Goal: Information Seeking & Learning: Learn about a topic

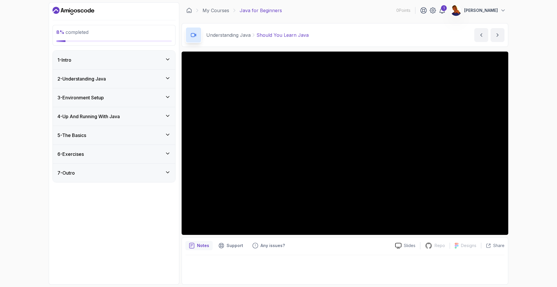
drag, startPoint x: 0, startPoint y: 0, endPoint x: 530, endPoint y: 108, distance: 540.6
click at [530, 108] on div "8 % completed 1 - Intro 2 - Understanding Java 3 - Environment Setup 4 - Up And…" at bounding box center [278, 143] width 557 height 287
click at [446, 8] on icon at bounding box center [442, 10] width 7 height 7
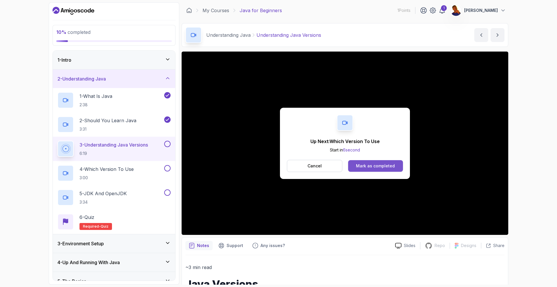
click at [363, 167] on div "Mark as completed" at bounding box center [375, 166] width 39 height 6
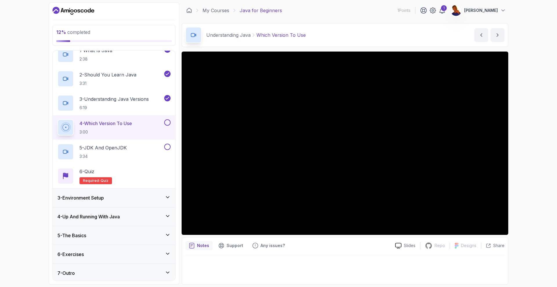
scroll to position [48, 0]
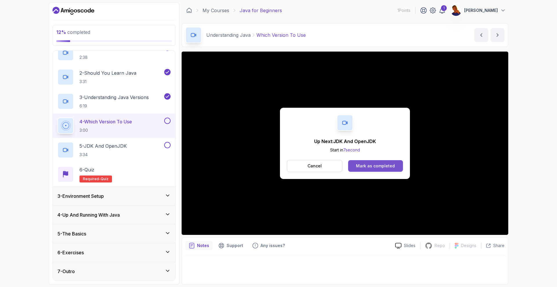
click at [390, 164] on div "Mark as completed" at bounding box center [375, 166] width 39 height 6
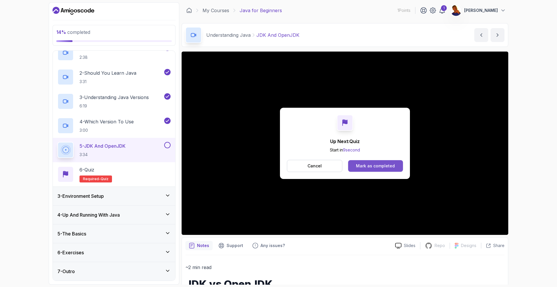
click at [363, 167] on div "Mark as completed" at bounding box center [375, 166] width 39 height 6
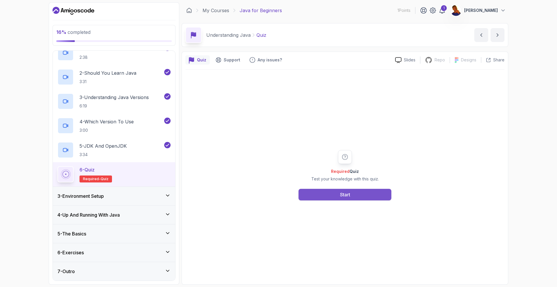
click at [348, 193] on div "Start" at bounding box center [345, 194] width 10 height 7
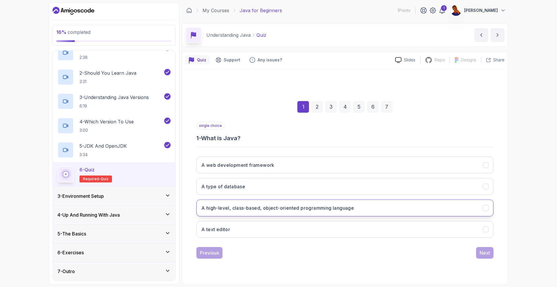
click at [324, 212] on button "A high-level, class-based, object-oriented programming language" at bounding box center [344, 208] width 297 height 17
click at [484, 254] on div "Next" at bounding box center [485, 253] width 10 height 7
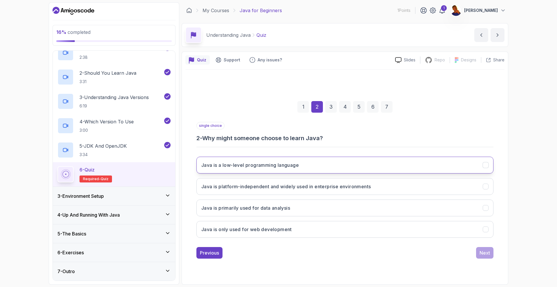
click at [317, 169] on button "Java is a low-level programming language" at bounding box center [344, 165] width 297 height 17
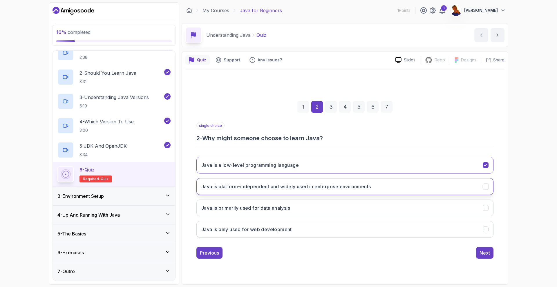
click at [310, 182] on button "Java is platform-independent and widely used in enterprise environments" at bounding box center [344, 186] width 297 height 17
click at [326, 162] on button "Java is a low-level programming language" at bounding box center [344, 165] width 297 height 17
click at [489, 254] on div "Next" at bounding box center [485, 253] width 10 height 7
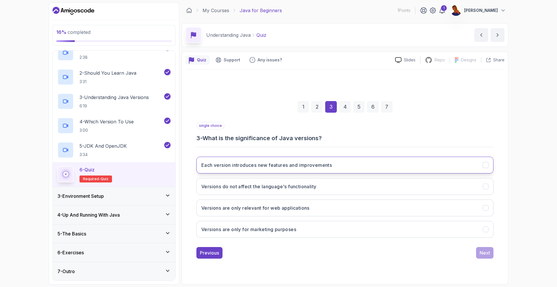
click at [315, 168] on h3 "Each version introduces new features and improvements" at bounding box center [266, 165] width 131 height 7
click at [301, 163] on h3 "Each version introduces new features and improvements" at bounding box center [266, 165] width 131 height 7
click at [484, 256] on div "Next" at bounding box center [485, 253] width 10 height 7
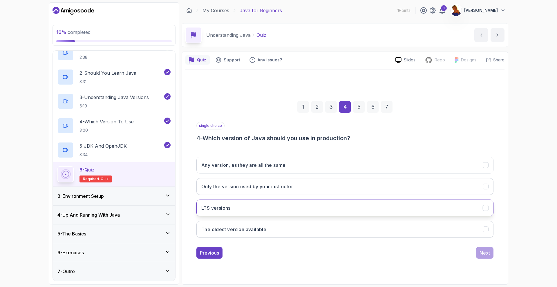
click at [416, 216] on button "LTS versions" at bounding box center [344, 208] width 297 height 17
click at [488, 254] on div "Next" at bounding box center [485, 253] width 10 height 7
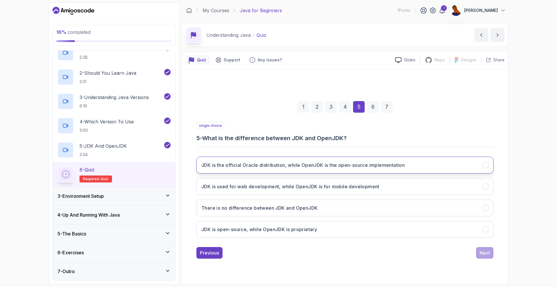
click at [418, 167] on button "JDK is the official Oracle distribution, while OpenJDK is the open-source imple…" at bounding box center [344, 165] width 297 height 17
click at [485, 251] on div "Next" at bounding box center [485, 253] width 10 height 7
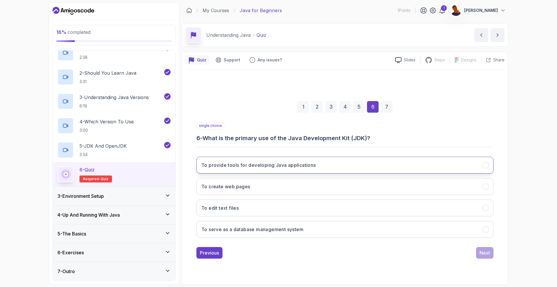
click at [322, 163] on button "To provide tools for developing Java applications" at bounding box center [344, 165] width 297 height 17
click at [486, 256] on div "Next" at bounding box center [485, 253] width 10 height 7
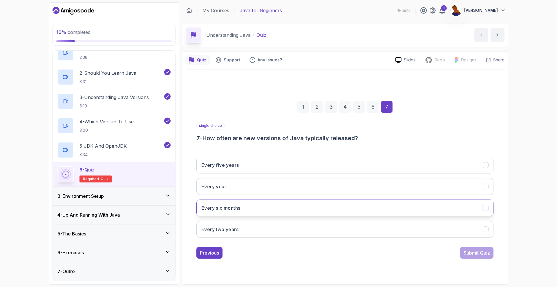
click at [360, 213] on button "Every six months" at bounding box center [344, 208] width 297 height 17
click at [471, 252] on div "Submit Quiz" at bounding box center [477, 253] width 26 height 7
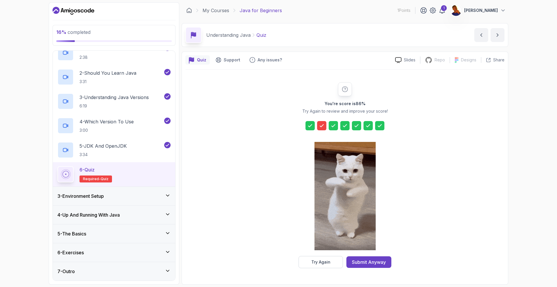
click at [322, 127] on icon at bounding box center [322, 126] width 6 height 6
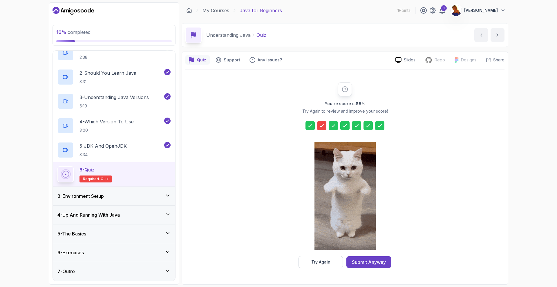
click at [322, 127] on icon at bounding box center [322, 126] width 6 height 6
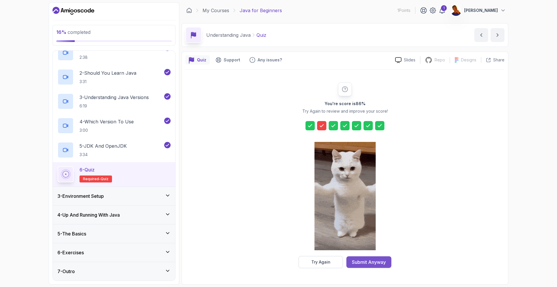
click at [358, 260] on div "Submit Anyway" at bounding box center [369, 262] width 34 height 7
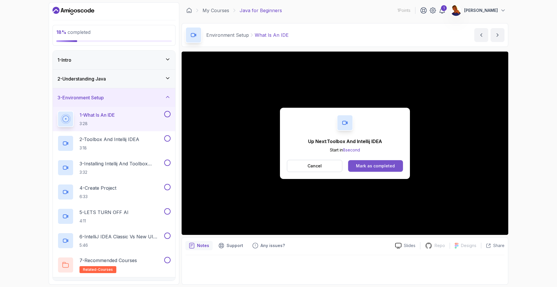
click at [389, 167] on div "Mark as completed" at bounding box center [375, 166] width 39 height 6
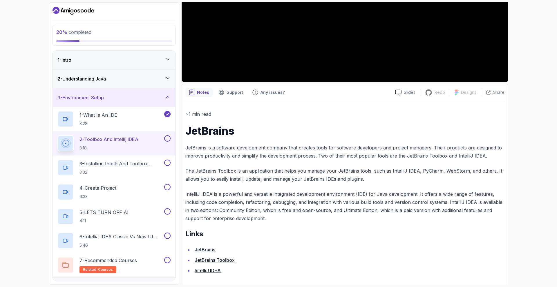
scroll to position [158, 0]
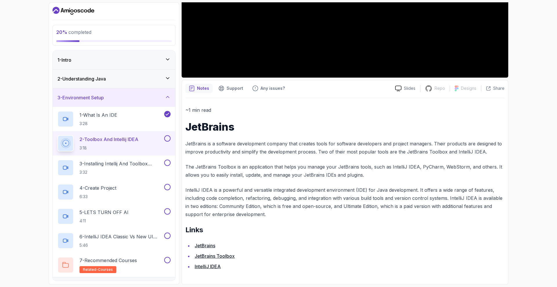
click at [204, 246] on link "JetBrains" at bounding box center [205, 246] width 21 height 6
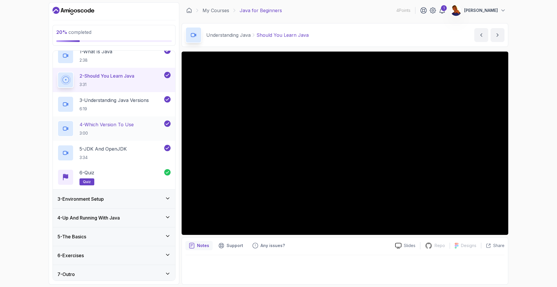
scroll to position [48, 0]
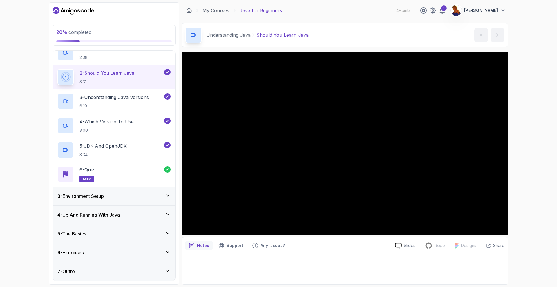
click at [166, 193] on icon at bounding box center [168, 196] width 6 height 6
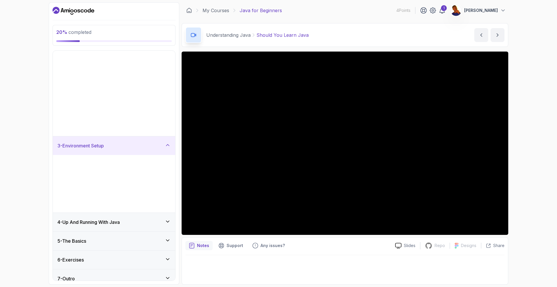
scroll to position [0, 0]
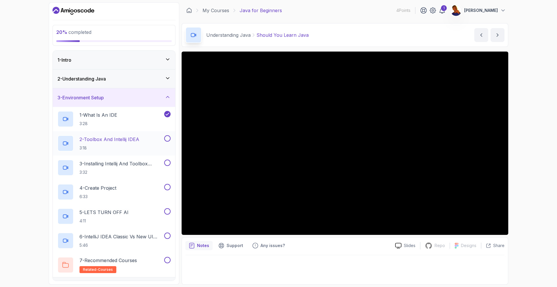
click at [133, 147] on p "3:18" at bounding box center [109, 148] width 60 height 6
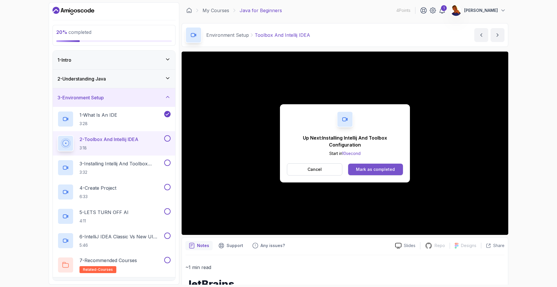
click at [366, 166] on button "Mark as completed" at bounding box center [375, 170] width 55 height 12
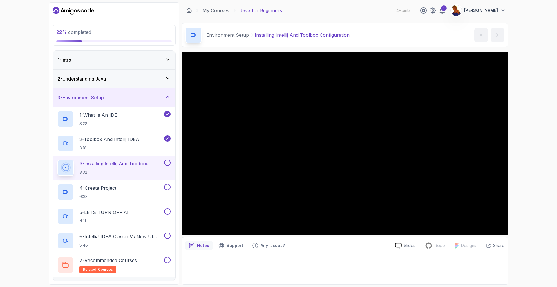
click at [524, 73] on div "22 % completed 1 - Intro 2 - Understanding Java 3 - Environment Setup 1 - What …" at bounding box center [278, 143] width 557 height 287
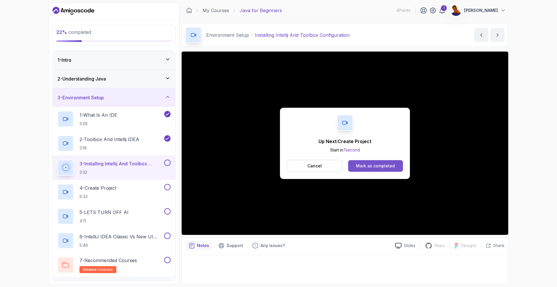
click at [371, 162] on button "Mark as completed" at bounding box center [375, 166] width 55 height 12
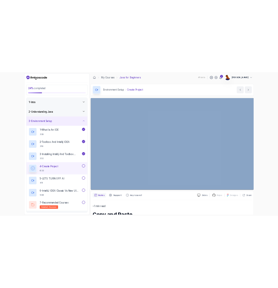
scroll to position [58, 0]
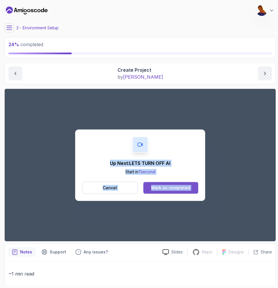
click at [188, 186] on div "Mark as completed" at bounding box center [170, 188] width 39 height 6
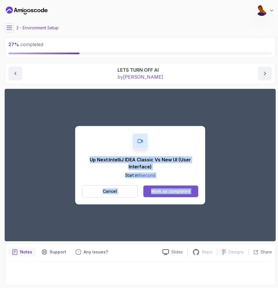
click at [171, 189] on div "Mark as completed" at bounding box center [170, 191] width 39 height 6
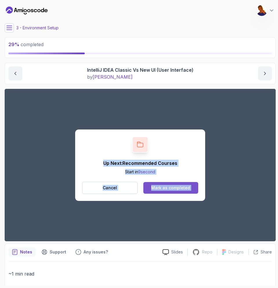
click at [193, 187] on button "Mark as completed" at bounding box center [170, 188] width 55 height 12
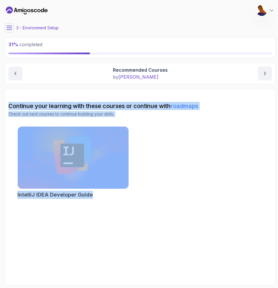
click at [203, 198] on div "IntelliJ IDEA Developer Guide" at bounding box center [139, 163] width 263 height 74
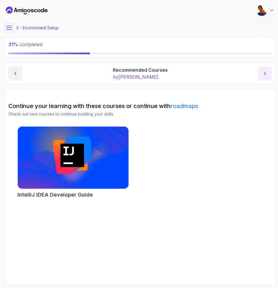
click at [266, 69] on button "next content" at bounding box center [265, 73] width 14 height 14
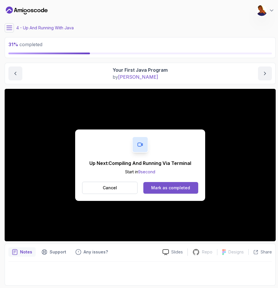
click at [188, 187] on div "Mark as completed" at bounding box center [170, 188] width 39 height 6
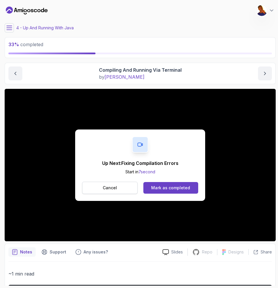
click at [124, 190] on button "Cancel" at bounding box center [109, 188] width 55 height 12
